Goal: Information Seeking & Learning: Learn about a topic

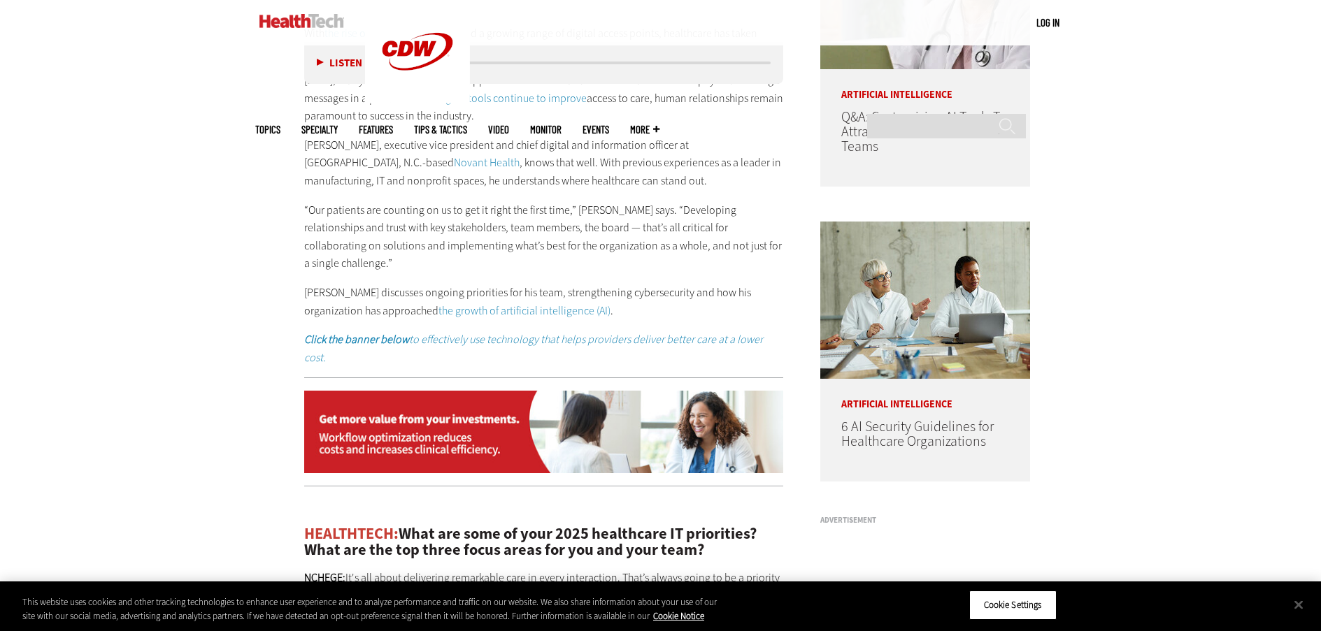
scroll to position [1367, 0]
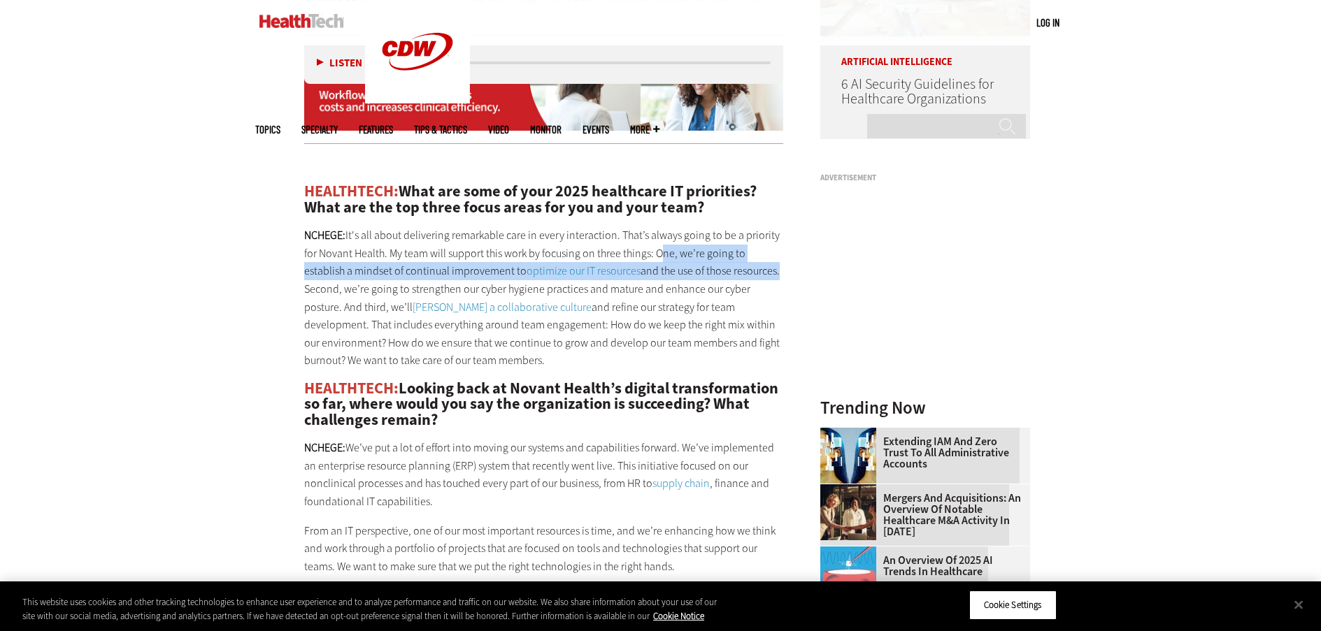
drag, startPoint x: 655, startPoint y: 179, endPoint x: 735, endPoint y: 202, distance: 83.7
click at [735, 227] on p "NCHEGE: It's all about delivering remarkable care in every interaction. That’s …" at bounding box center [544, 298] width 480 height 143
copy p "One, we’re going to establish a mindset of continual improvement to optimize ou…"
click at [541, 264] on link "optimize our IT resources" at bounding box center [584, 271] width 114 height 15
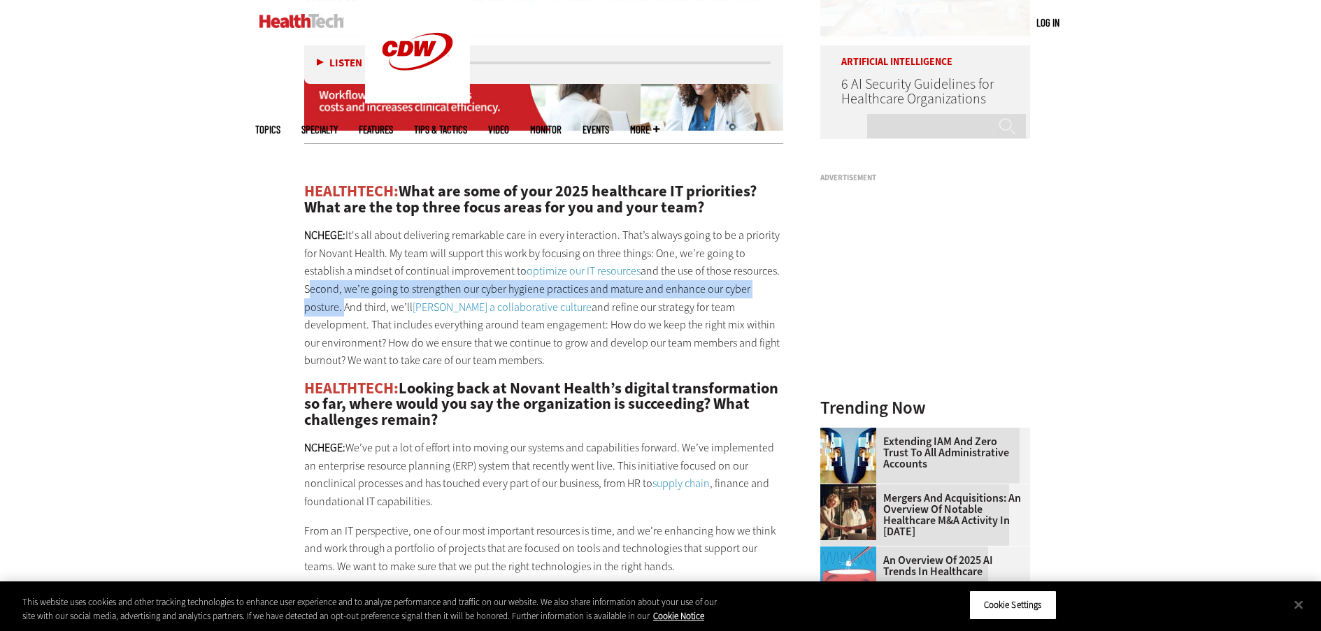
drag, startPoint x: 739, startPoint y: 198, endPoint x: 743, endPoint y: 217, distance: 19.9
click at [743, 227] on p "NCHEGE: It's all about delivering remarkable care in every interaction. That’s …" at bounding box center [544, 298] width 480 height 143
copy p "Second, we’re going to strengthen our cyber hygiene practices and mature and en…"
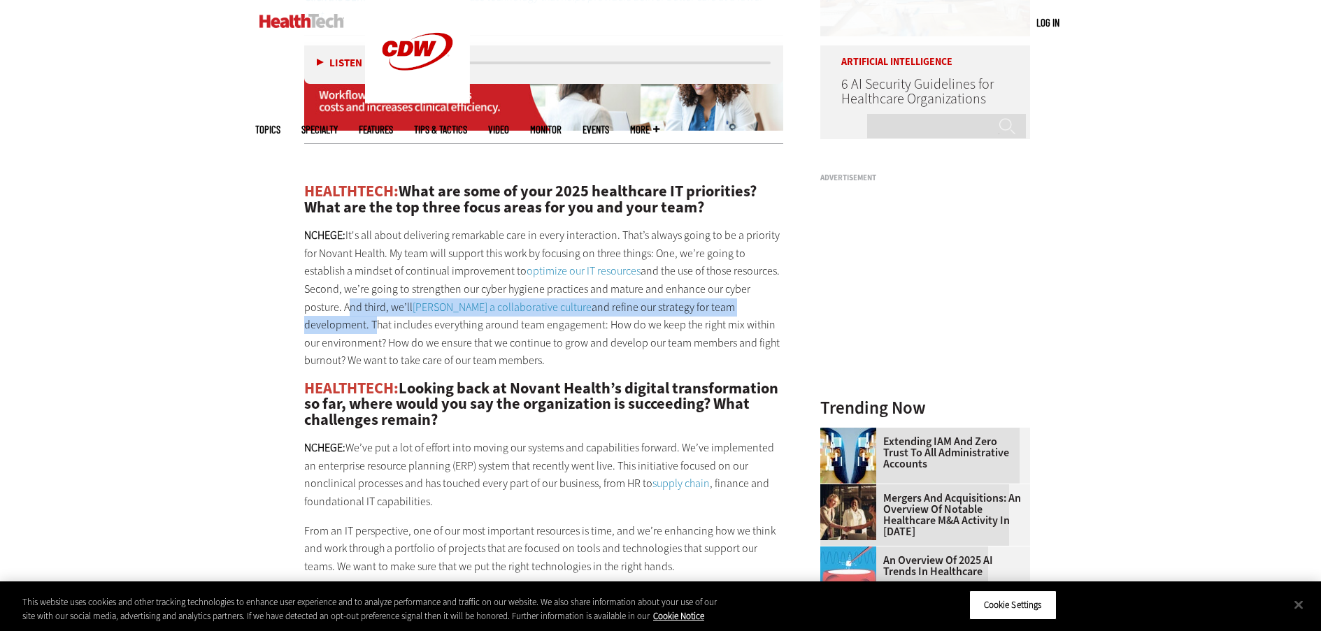
drag, startPoint x: 692, startPoint y: 236, endPoint x: 748, endPoint y: 214, distance: 60.3
click at [748, 227] on p "NCHEGE: It's all about delivering remarkable care in every interaction. That’s …" at bounding box center [544, 298] width 480 height 143
copy p "And third, we’ll foster a collaborative culture and refine our strategy for tea…"
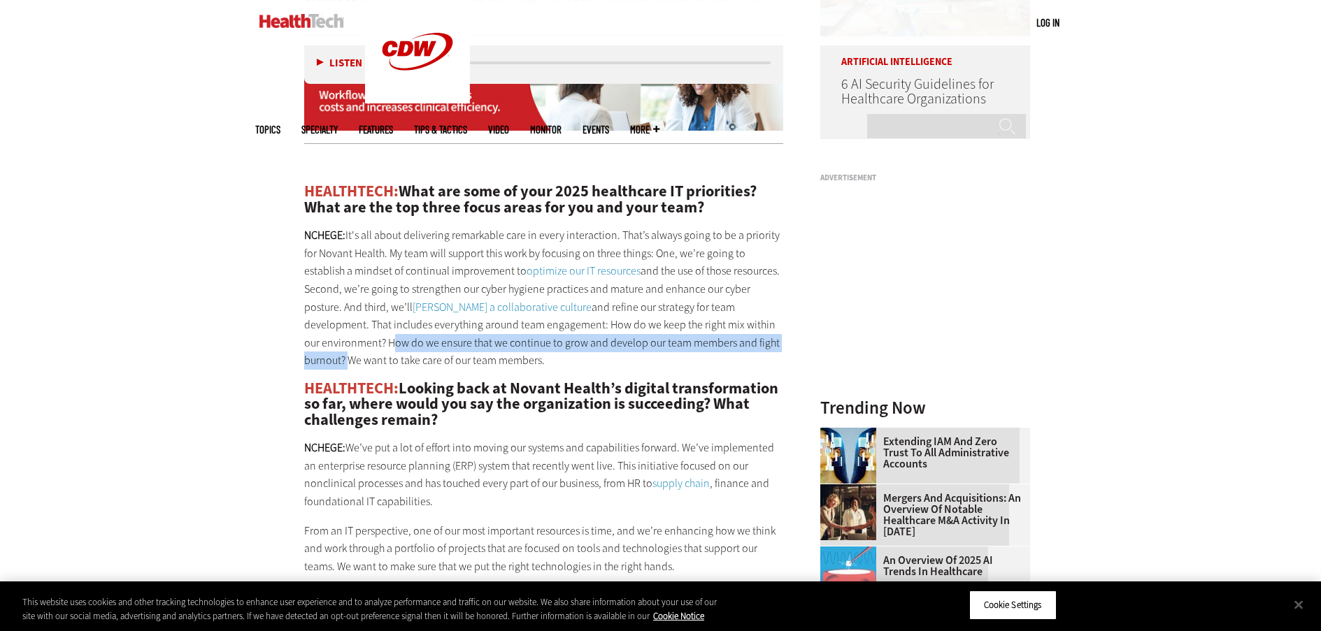
drag, startPoint x: 726, startPoint y: 251, endPoint x: 681, endPoint y: 275, distance: 50.7
click at [681, 275] on p "NCHEGE: It's all about delivering remarkable care in every interaction. That’s …" at bounding box center [544, 298] width 480 height 143
copy p "How do we ensure that we continue to grow and develop our team members and figh…"
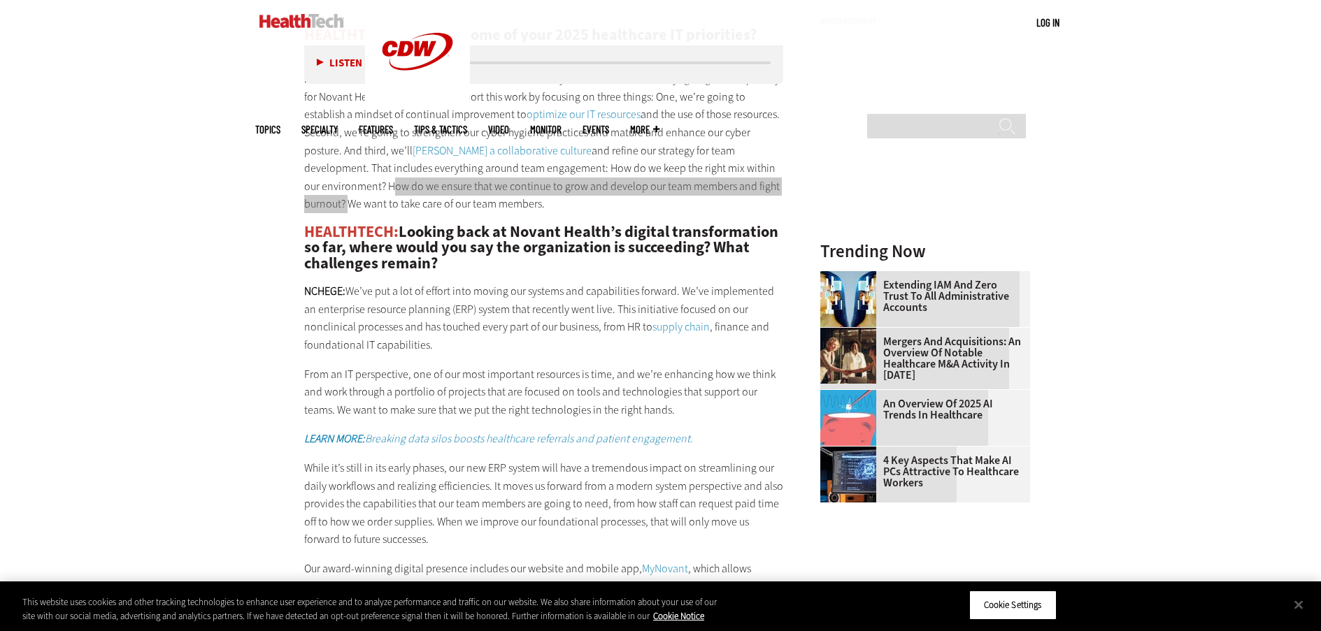
scroll to position [1529, 0]
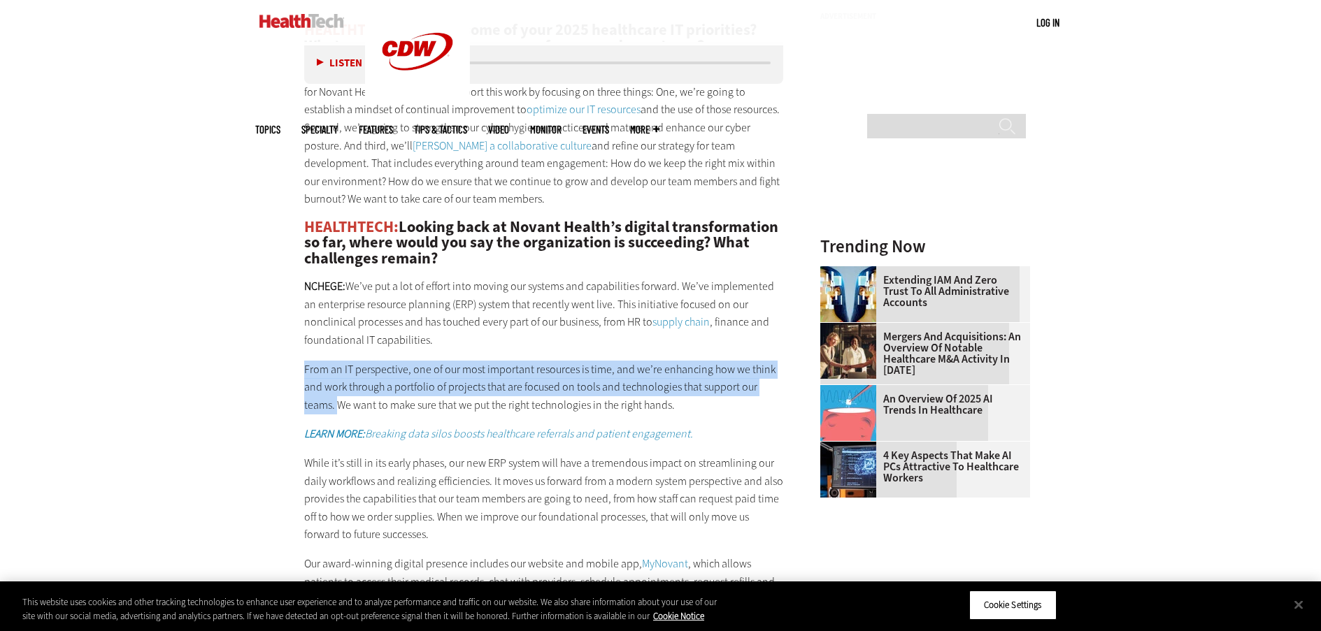
drag, startPoint x: 301, startPoint y: 294, endPoint x: 336, endPoint y: 335, distance: 54.1
copy p "From an IT perspective, one of our most important resources is time, and we’re …"
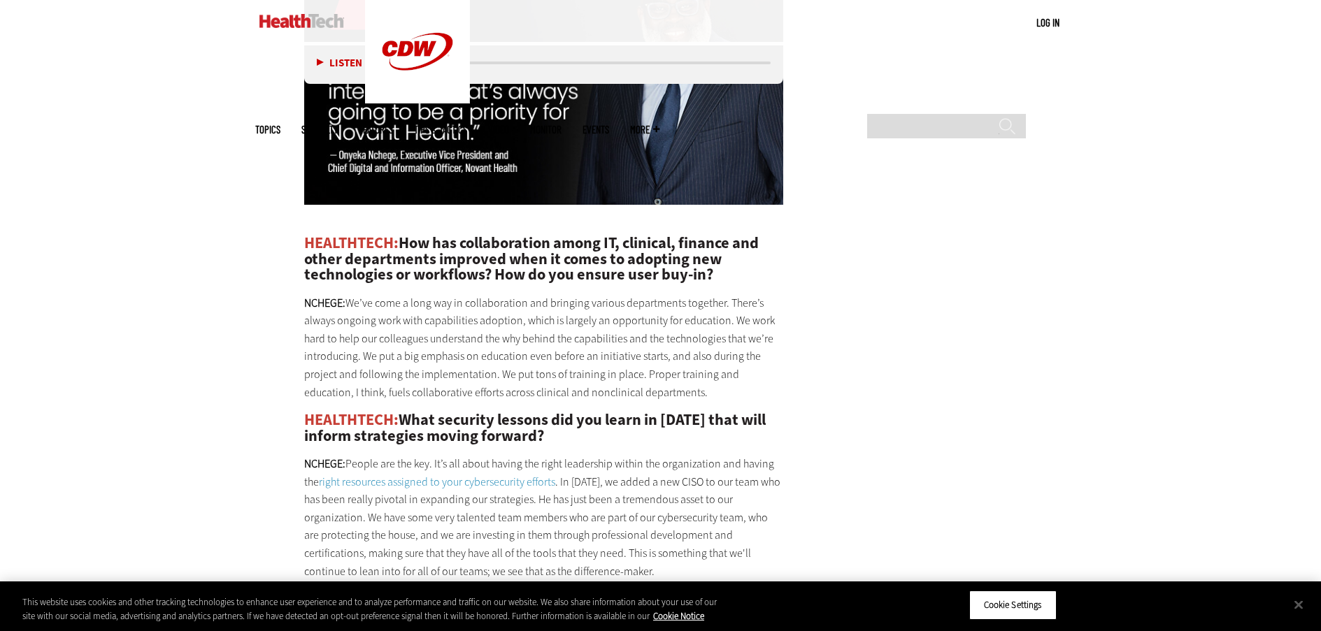
scroll to position [2315, 0]
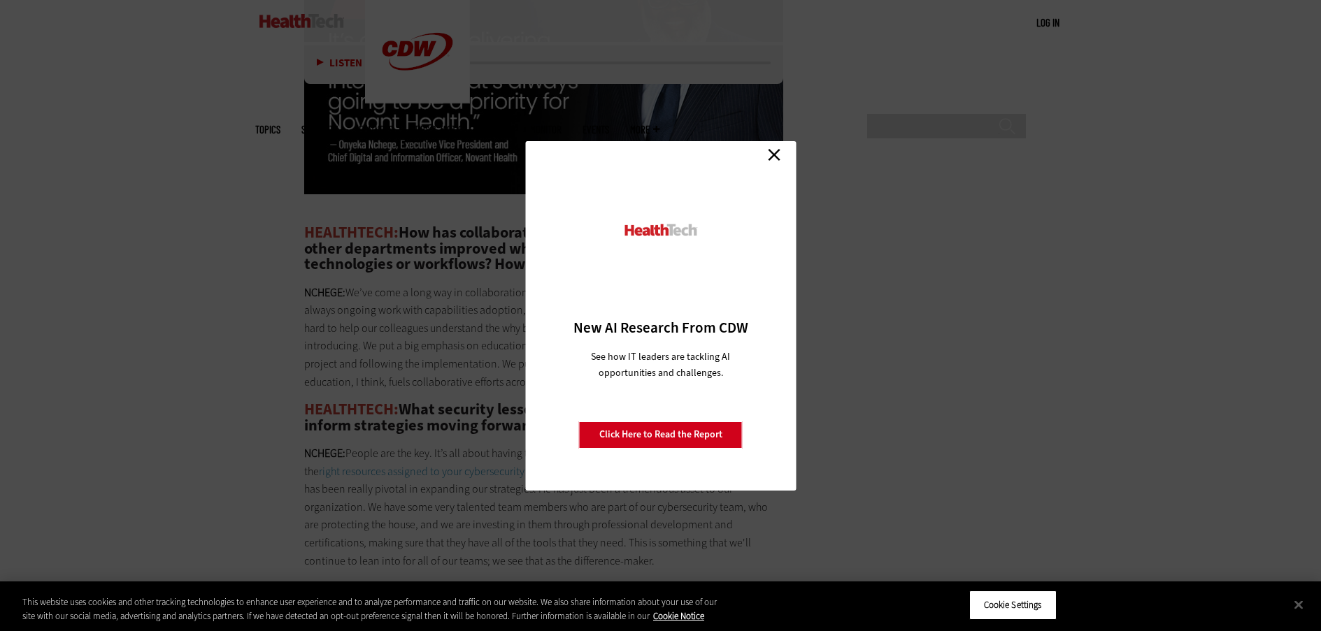
click at [774, 159] on link "Close" at bounding box center [774, 155] width 21 height 21
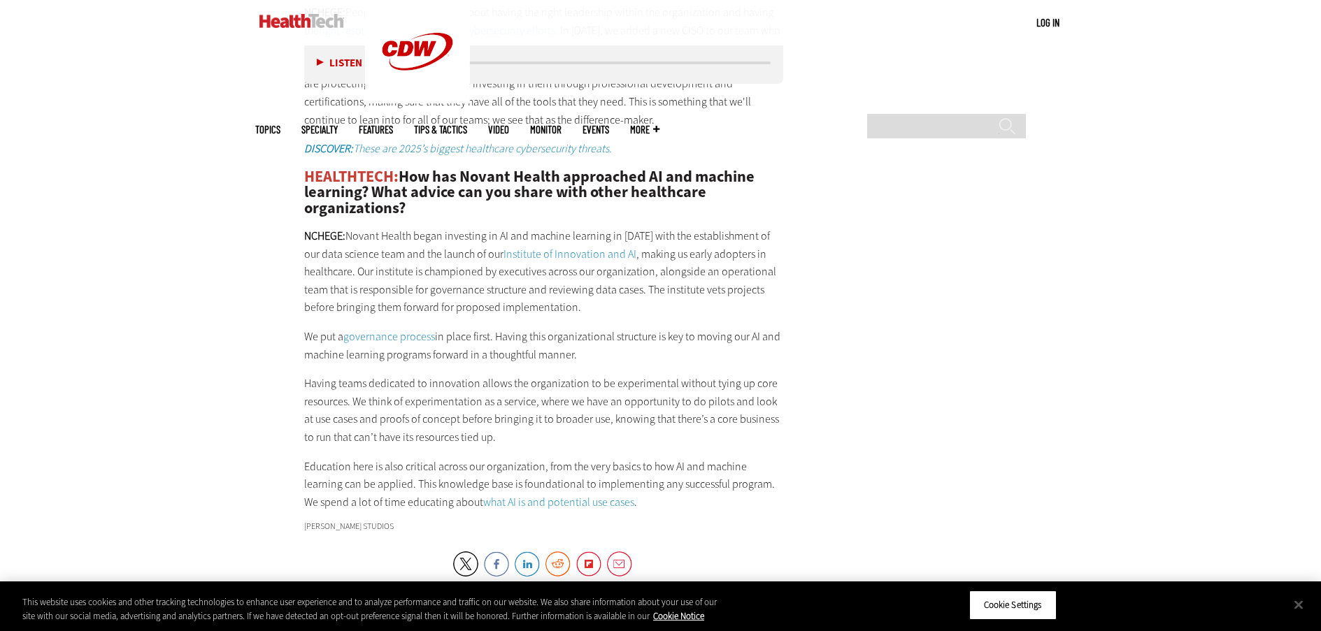
scroll to position [2761, 0]
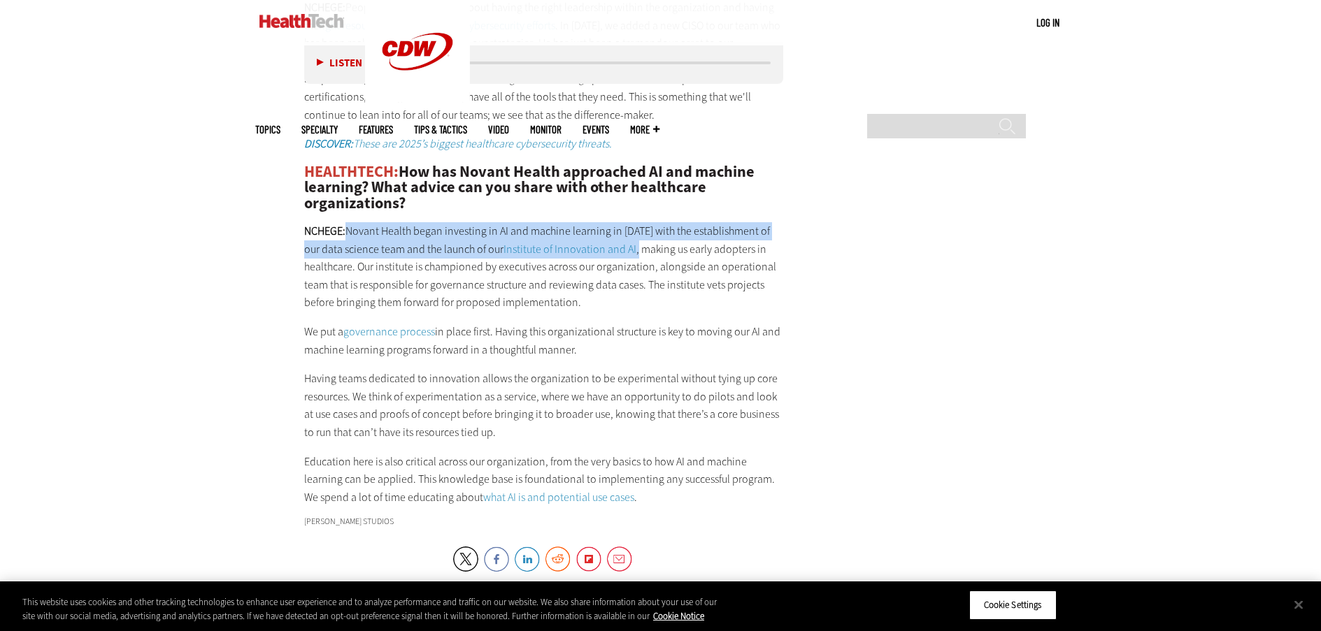
drag, startPoint x: 619, startPoint y: 176, endPoint x: 349, endPoint y: 159, distance: 270.5
click at [349, 222] on p "NCHEGE: Novant Health began investing in AI and machine learning in 2019 with t…" at bounding box center [544, 267] width 480 height 90
copy p "Novant Health began investing in AI and machine learning in 2019 with the estab…"
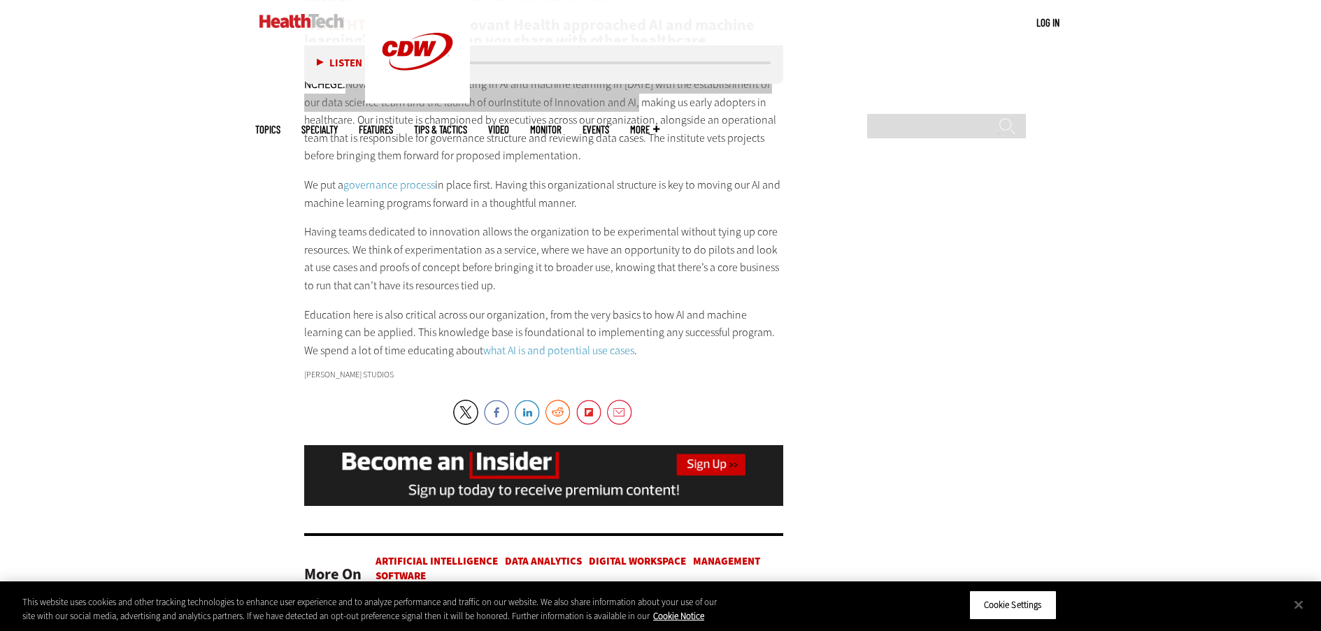
scroll to position [2917, 0]
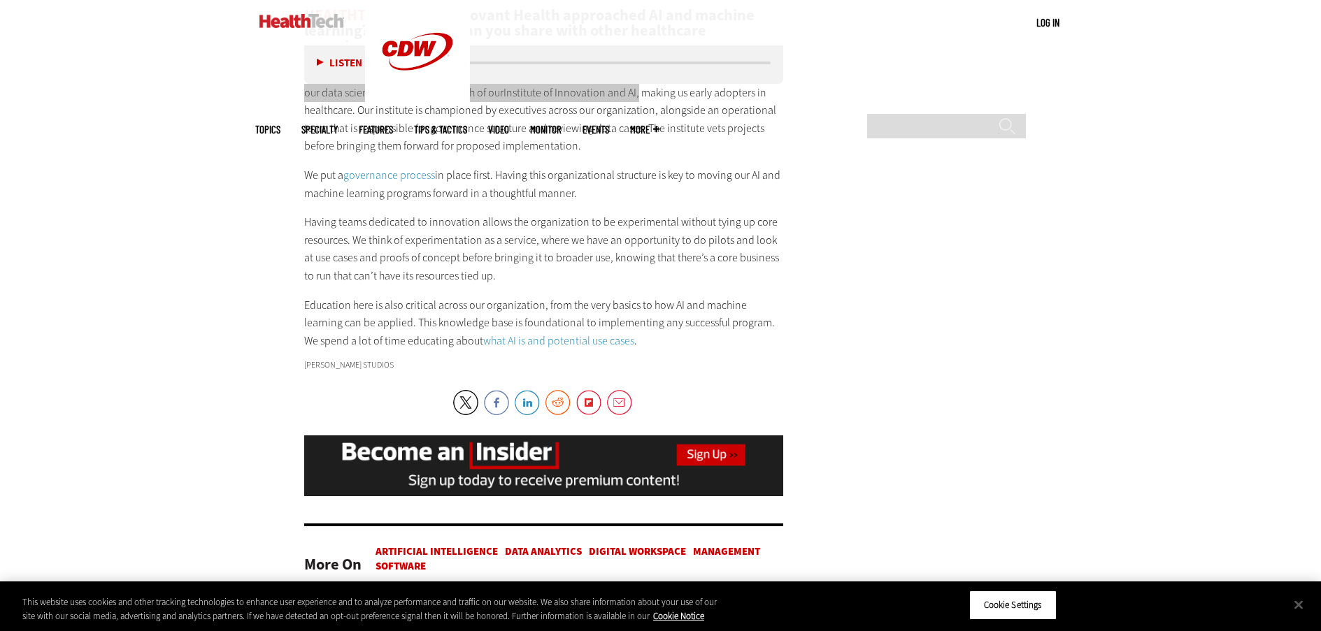
click at [538, 334] on link "what AI is and potential use cases" at bounding box center [558, 341] width 151 height 15
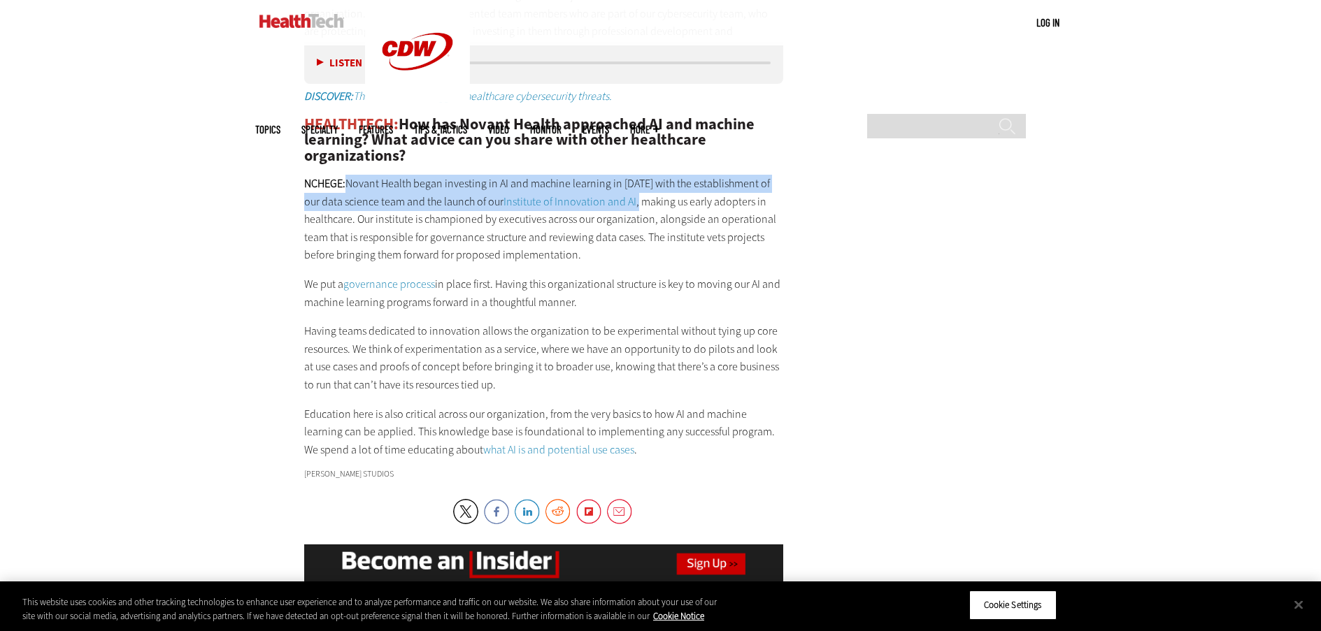
scroll to position [2673, 0]
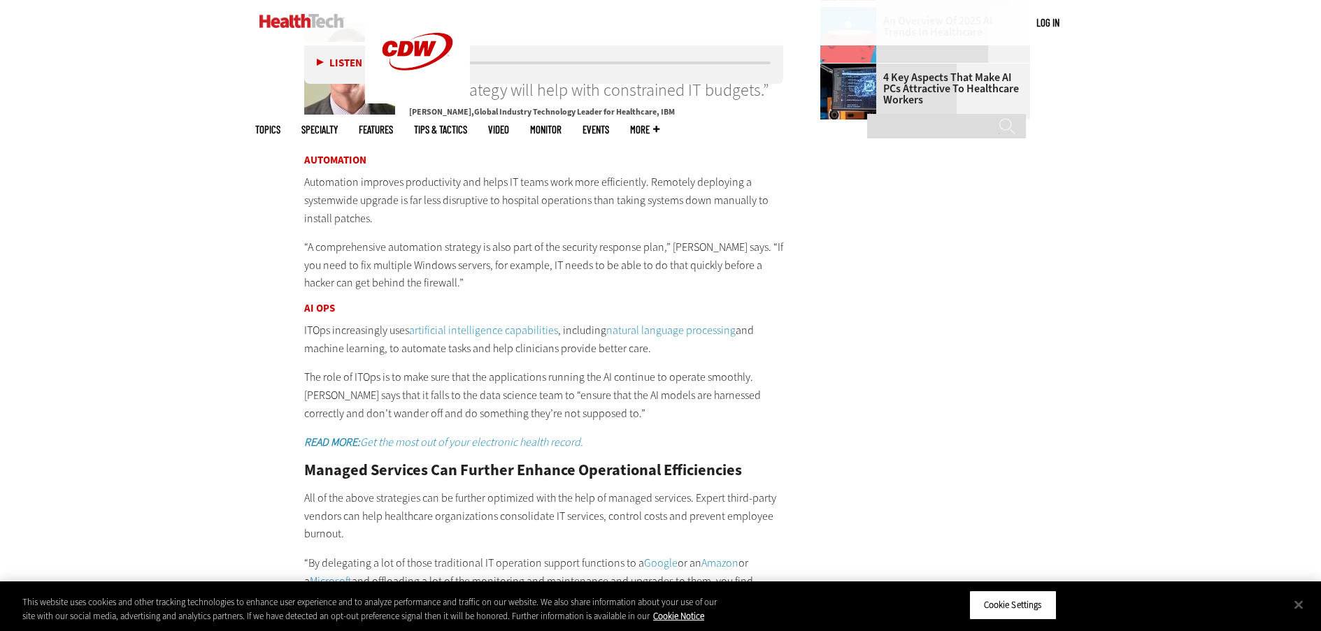
scroll to position [2134, 0]
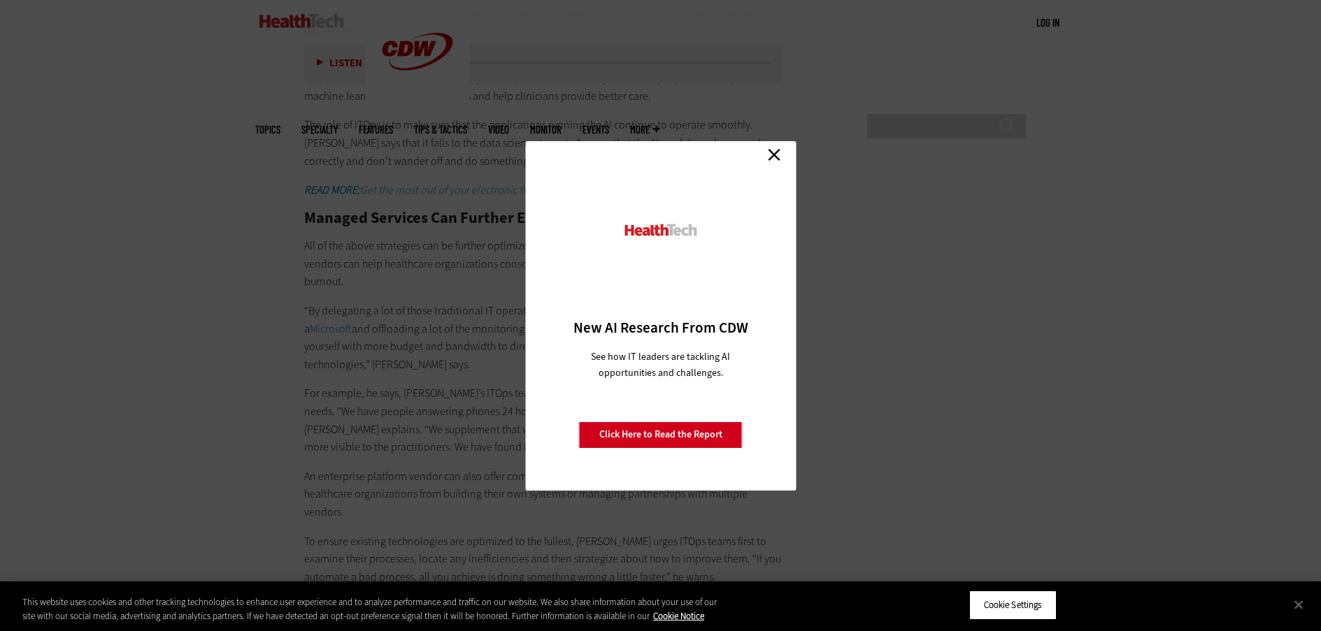
click at [785, 153] on div "Close New AI Research From CDW See how IT leaders are tackling AI opportunities…" at bounding box center [660, 316] width 271 height 350
click at [785, 157] on div "Close New AI Research From CDW See how IT leaders are tackling AI opportunities…" at bounding box center [660, 316] width 271 height 350
click at [775, 155] on link "Close" at bounding box center [774, 155] width 21 height 21
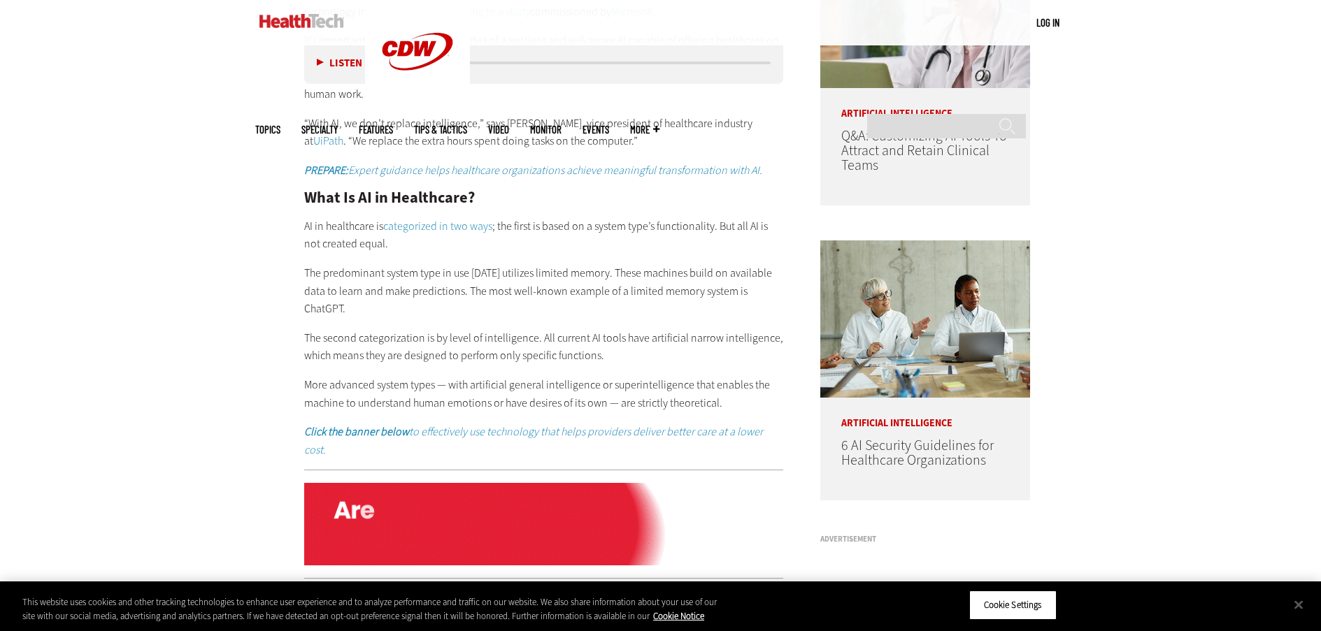
scroll to position [997, 0]
